Goal: Transaction & Acquisition: Book appointment/travel/reservation

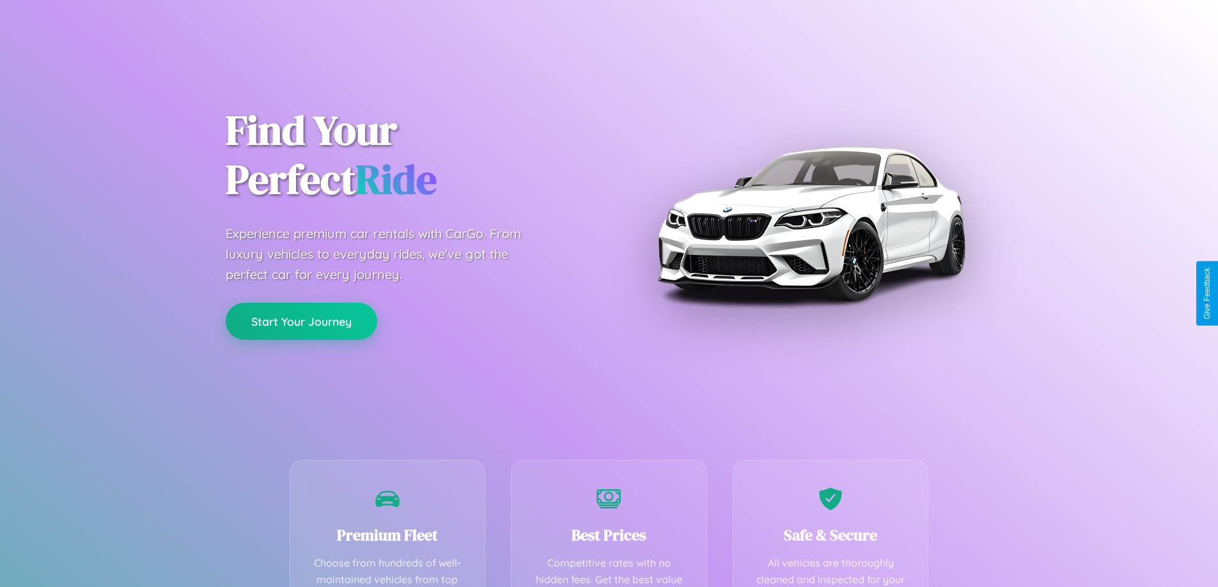
click at [301, 322] on button "Start Your Journey" at bounding box center [302, 321] width 152 height 37
click at [301, 321] on button "Start Your Journey" at bounding box center [302, 321] width 152 height 37
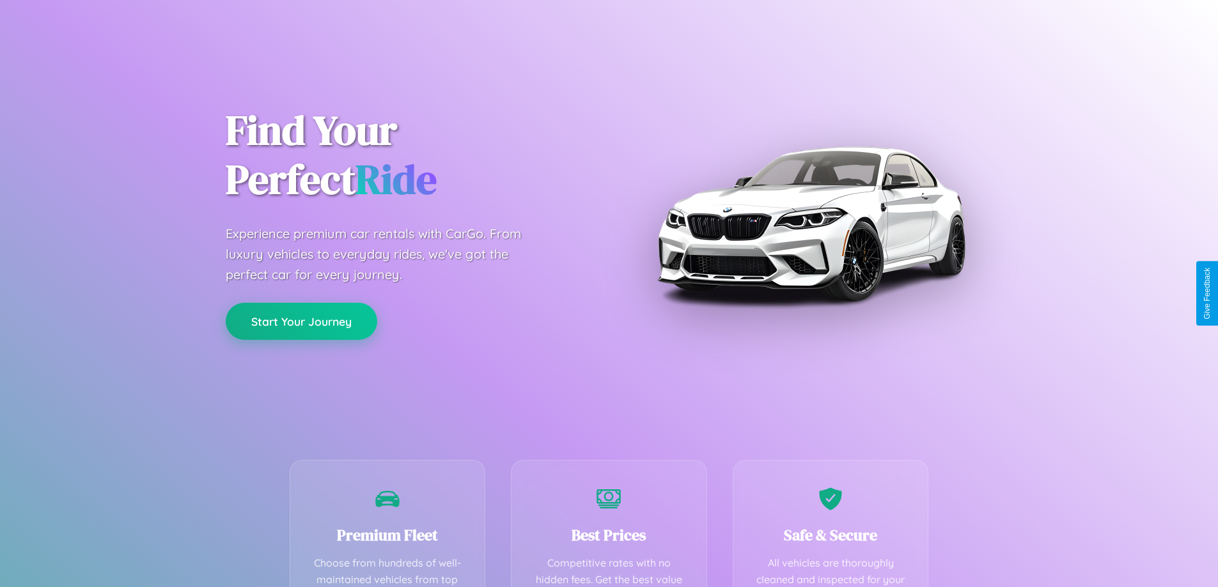
click at [301, 321] on button "Start Your Journey" at bounding box center [302, 321] width 152 height 37
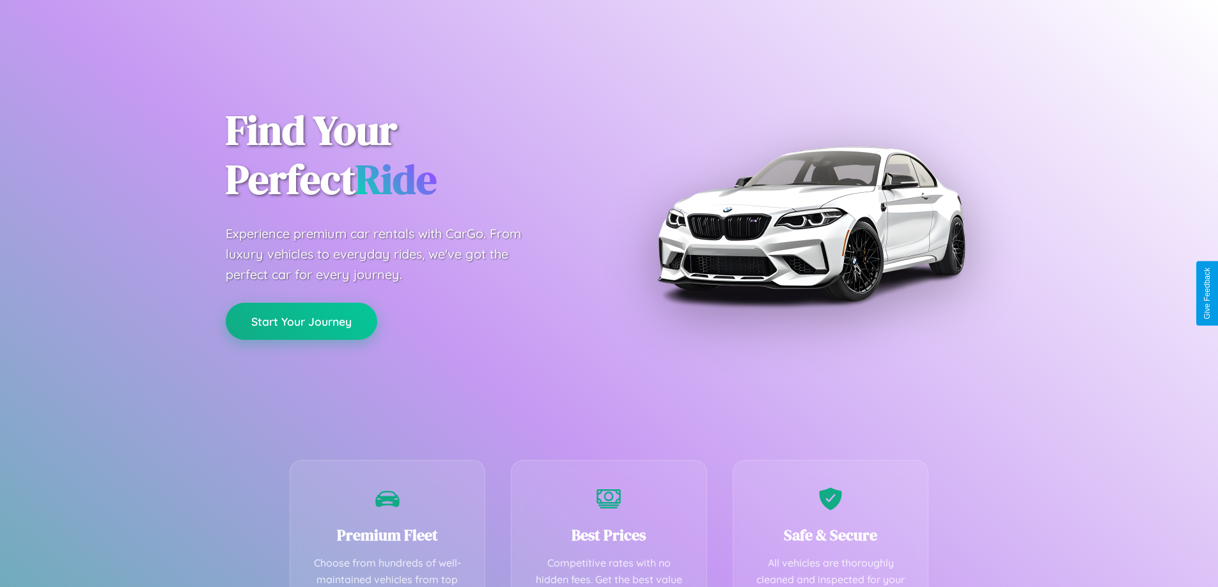
click at [301, 321] on button "Start Your Journey" at bounding box center [302, 321] width 152 height 37
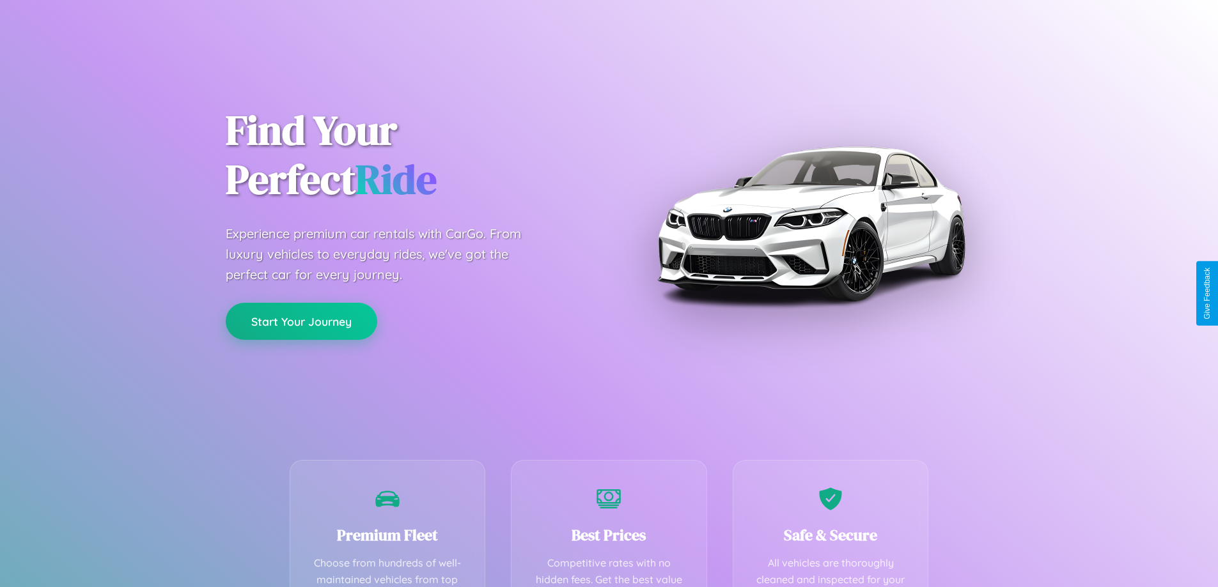
click at [301, 321] on button "Start Your Journey" at bounding box center [302, 321] width 152 height 37
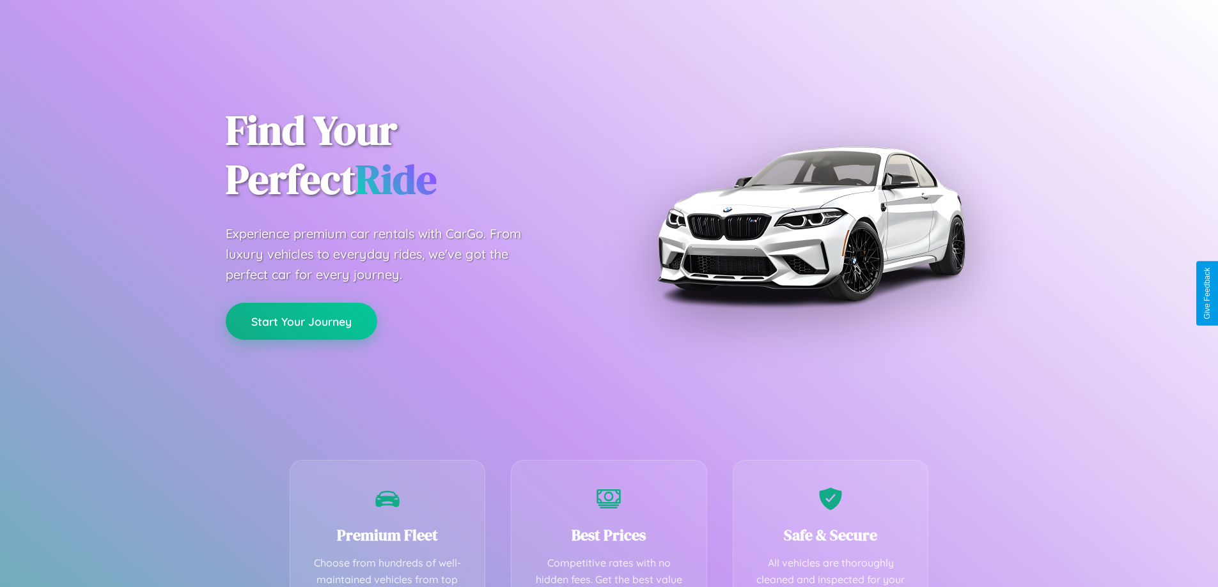
click at [301, 321] on button "Start Your Journey" at bounding box center [302, 321] width 152 height 37
